Goal: Information Seeking & Learning: Compare options

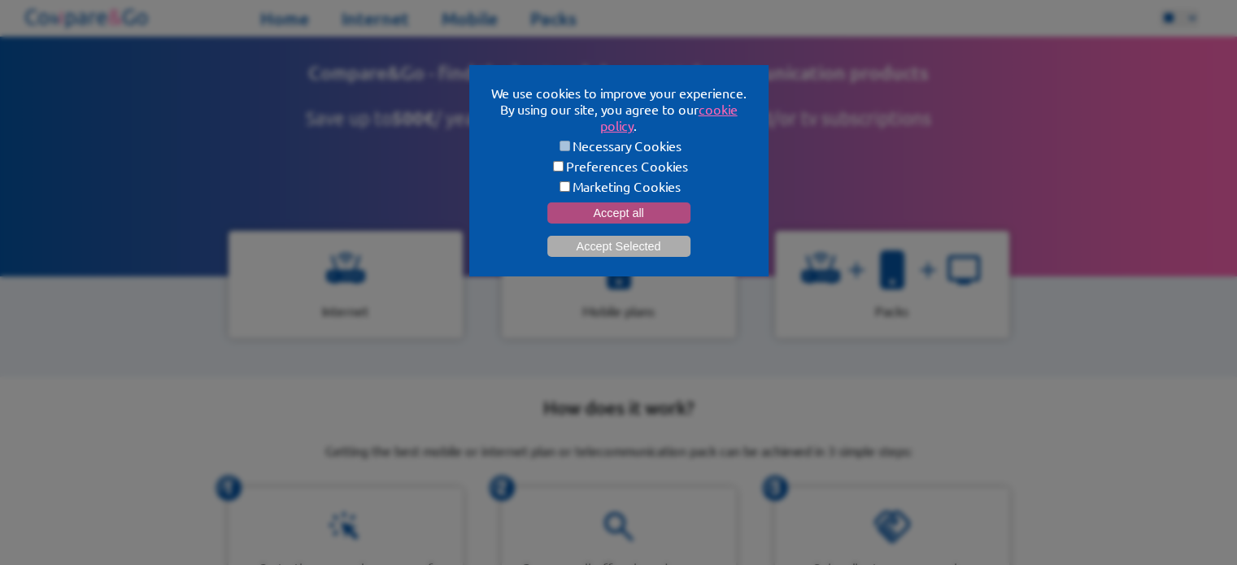
click at [621, 203] on button "Accept all" at bounding box center [618, 213] width 143 height 21
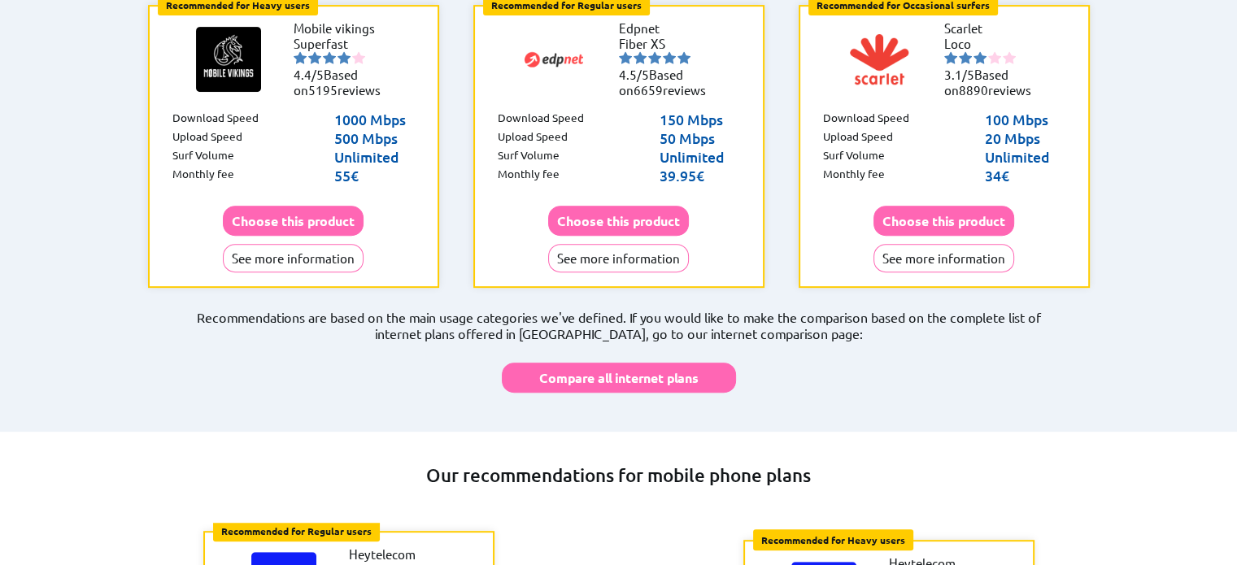
scroll to position [1058, 0]
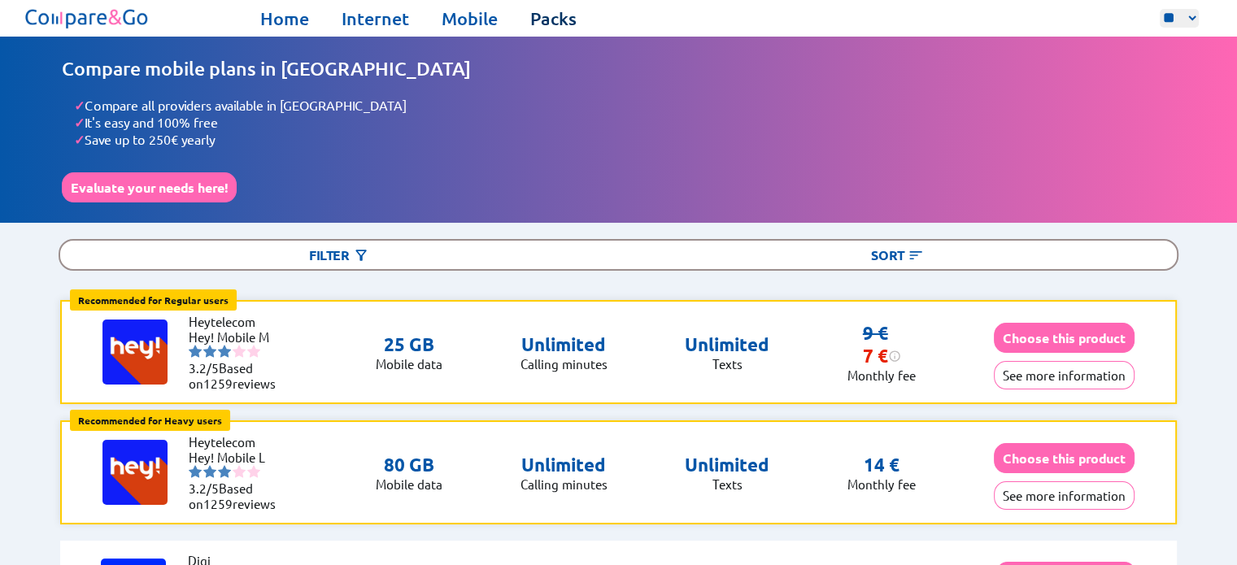
click at [539, 26] on link "Packs" at bounding box center [553, 18] width 46 height 23
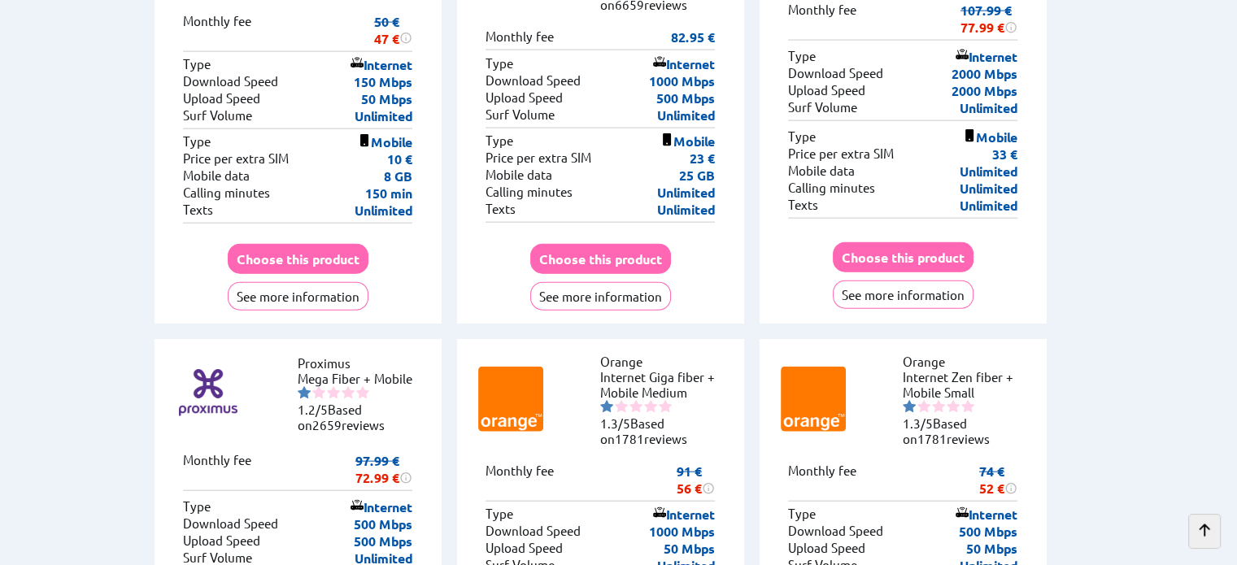
scroll to position [3905, 0]
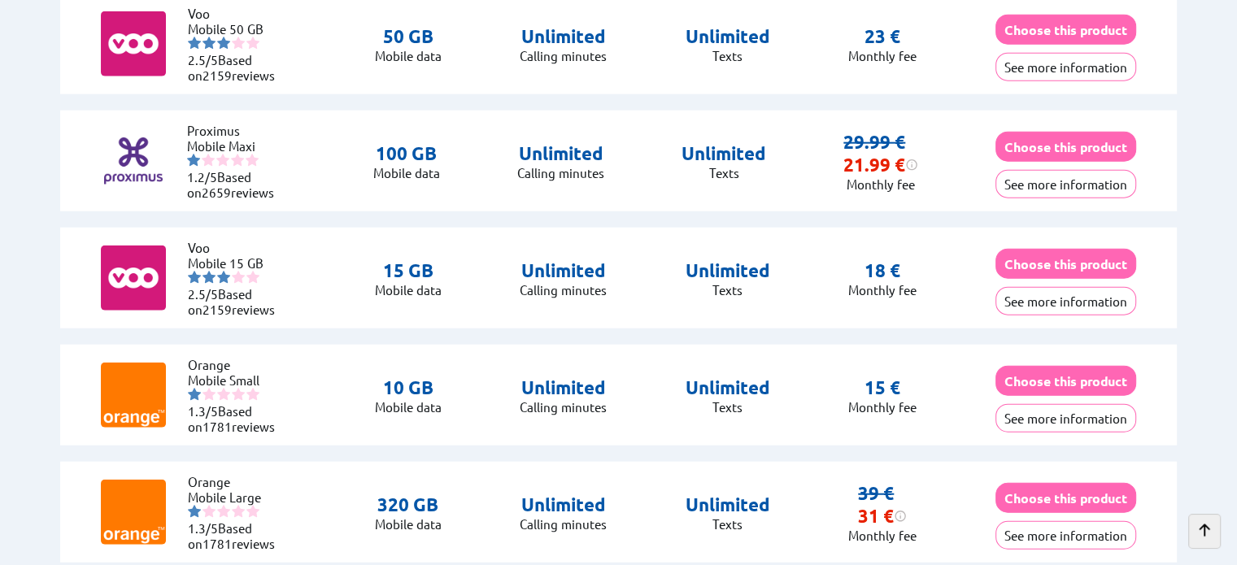
scroll to position [4068, 0]
